Goal: Task Accomplishment & Management: Manage account settings

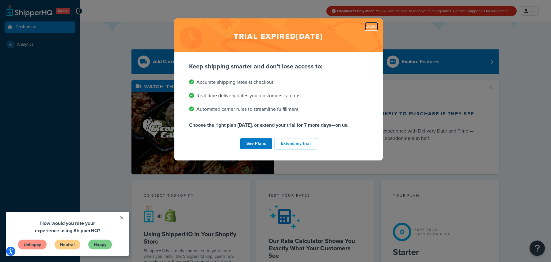
click at [370, 28] on link "Logout" at bounding box center [371, 26] width 13 height 9
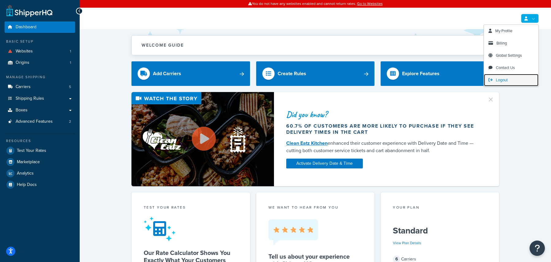
click at [513, 81] on link "Logout" at bounding box center [511, 80] width 55 height 12
